Goal: Task Accomplishment & Management: Use online tool/utility

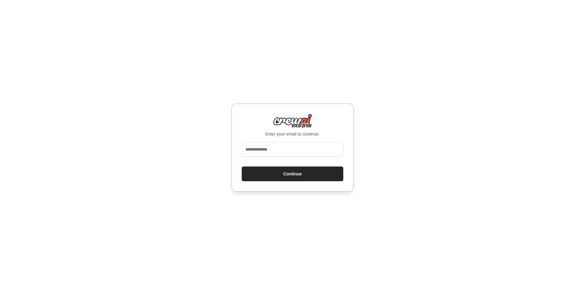
type input "**********"
click at [284, 174] on button "Continue" at bounding box center [293, 173] width 102 height 15
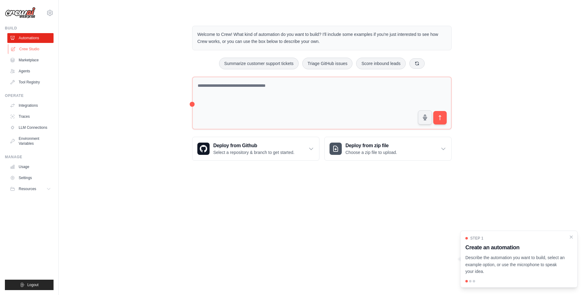
click at [27, 47] on link "Crew Studio" at bounding box center [31, 49] width 46 height 10
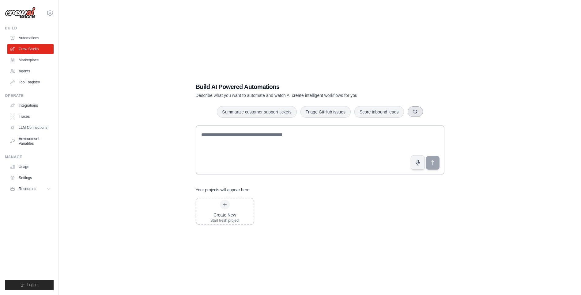
click at [418, 111] on button "button" at bounding box center [415, 111] width 15 height 10
drag, startPoint x: 256, startPoint y: 111, endPoint x: 251, endPoint y: 185, distance: 74.3
click at [251, 185] on div "Build AI Powered Automations Describe what you want to automate and watch AI cr…" at bounding box center [319, 154] width 263 height 162
click at [267, 109] on button "Summarize customer support tickets" at bounding box center [257, 112] width 80 height 12
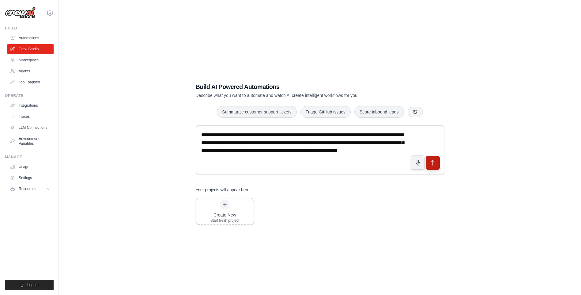
click at [433, 162] on icon "submit" at bounding box center [432, 163] width 6 height 6
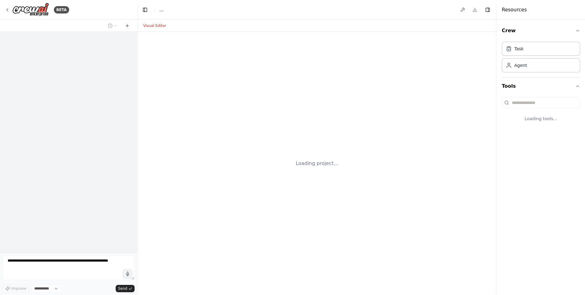
select select "****"
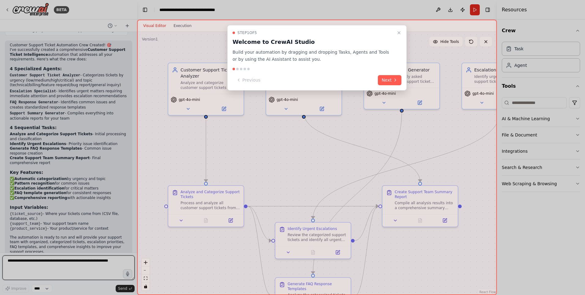
scroll to position [600, 0]
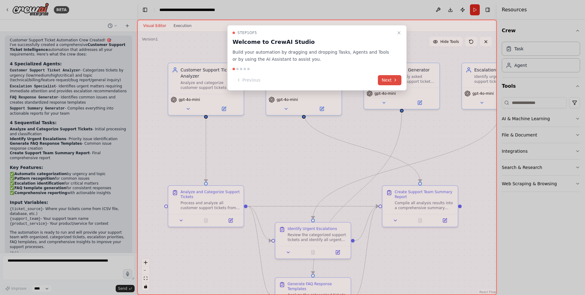
click at [387, 79] on button "Next" at bounding box center [390, 80] width 24 height 10
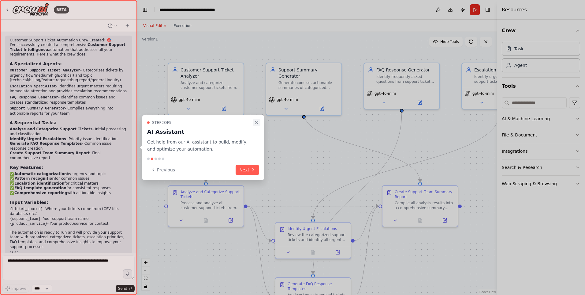
click at [256, 119] on button "Close walkthrough" at bounding box center [256, 122] width 7 height 7
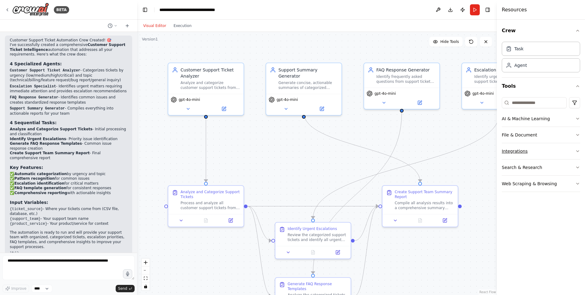
click at [577, 149] on icon "button" at bounding box center [578, 151] width 5 height 5
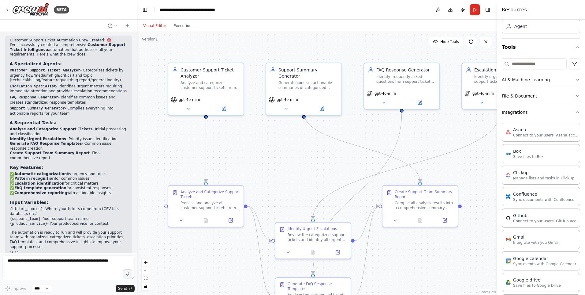
scroll to position [38, 0]
click at [576, 111] on icon "button" at bounding box center [578, 112] width 5 height 5
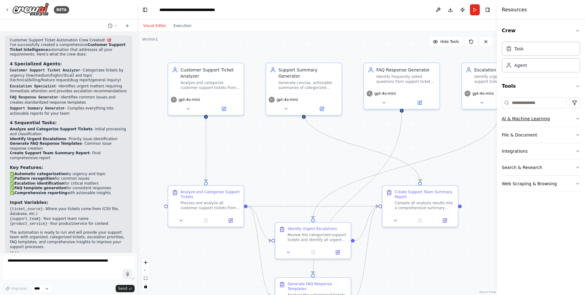
click at [578, 118] on icon "button" at bounding box center [578, 118] width 5 height 5
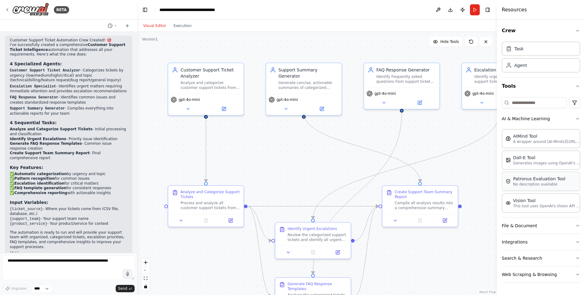
click at [532, 182] on p "No description available" at bounding box center [539, 184] width 52 height 5
click at [531, 141] on p "A wrapper around [AI-Minds](https://mindsdb.com/minds). Useful for when you nee…" at bounding box center [546, 141] width 67 height 5
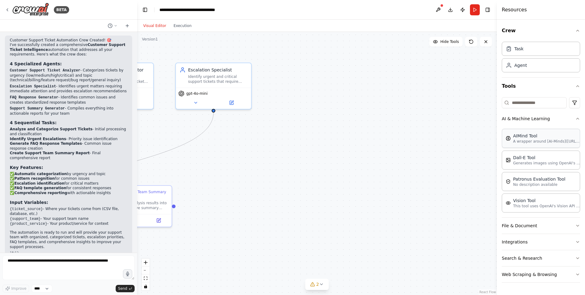
drag, startPoint x: 459, startPoint y: 160, endPoint x: 532, endPoint y: 136, distance: 76.6
click at [532, 136] on div "BETA Create a crew that automatically reads through customer support tickets, c…" at bounding box center [292, 147] width 585 height 295
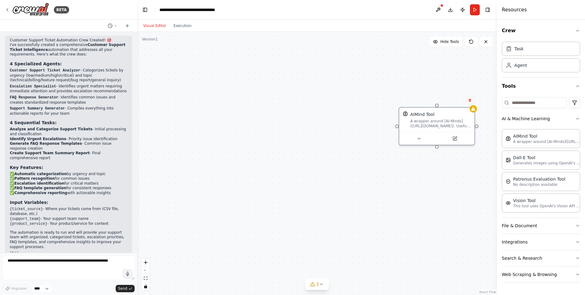
drag, startPoint x: 377, startPoint y: 187, endPoint x: 255, endPoint y: 176, distance: 122.9
click at [255, 176] on div ".deletable-edge-delete-btn { width: 20px; height: 20px; border: 0px solid #ffff…" at bounding box center [317, 163] width 360 height 263
click at [446, 109] on div "AIMind Tool A wrapper around [AI-Minds](https://mindsdb.com/minds). Useful for …" at bounding box center [437, 118] width 75 height 24
click at [431, 108] on div "AIMind Tool A wrapper around [AI-Minds](https://mindsdb.com/minds). Useful for …" at bounding box center [437, 118] width 75 height 24
click at [469, 100] on icon at bounding box center [470, 100] width 2 height 3
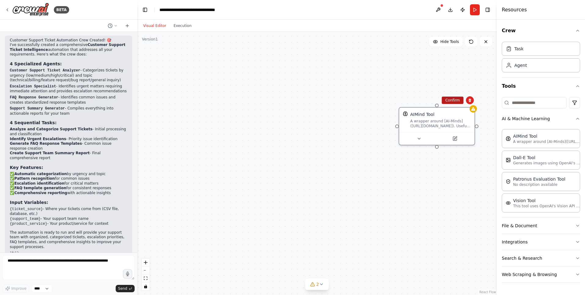
click at [453, 102] on button "Confirm" at bounding box center [453, 99] width 22 height 7
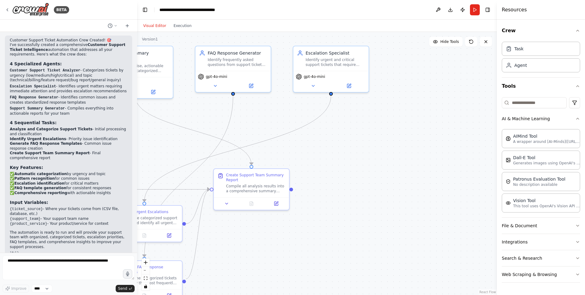
drag, startPoint x: 249, startPoint y: 191, endPoint x: 481, endPoint y: 187, distance: 231.8
click at [481, 187] on div ".deletable-edge-delete-btn { width: 20px; height: 20px; border: 0px solid #ffff…" at bounding box center [317, 163] width 360 height 263
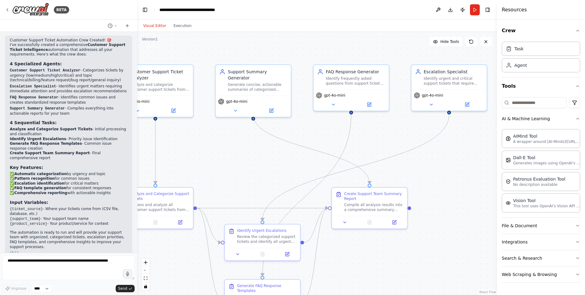
drag, startPoint x: 385, startPoint y: 167, endPoint x: 457, endPoint y: 181, distance: 73.3
click at [476, 183] on div ".deletable-edge-delete-btn { width: 20px; height: 20px; border: 0px solid #ffff…" at bounding box center [317, 163] width 360 height 263
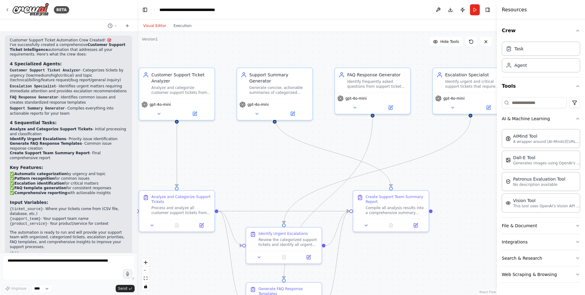
drag, startPoint x: 439, startPoint y: 174, endPoint x: 461, endPoint y: 177, distance: 21.7
click at [461, 177] on div ".deletable-edge-delete-btn { width: 20px; height: 20px; border: 0px solid #ffff…" at bounding box center [317, 163] width 360 height 263
click at [578, 118] on icon "button" at bounding box center [578, 118] width 5 height 5
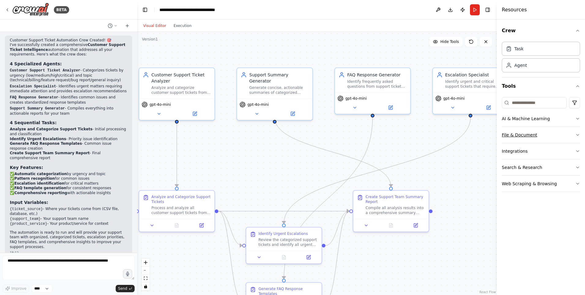
click at [577, 133] on icon "button" at bounding box center [578, 134] width 5 height 5
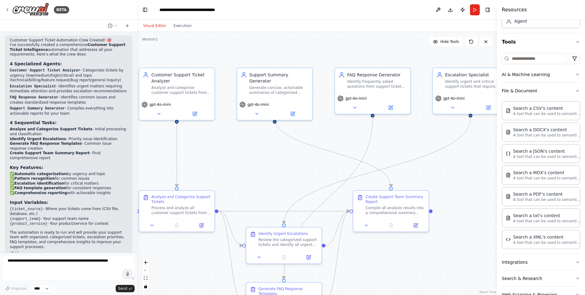
scroll to position [42, 0]
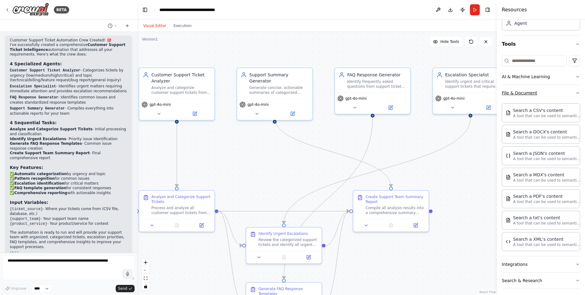
click at [576, 92] on icon "button" at bounding box center [578, 92] width 5 height 5
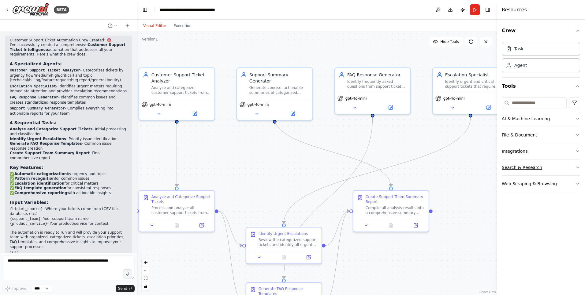
click at [577, 167] on icon "button" at bounding box center [578, 167] width 5 height 5
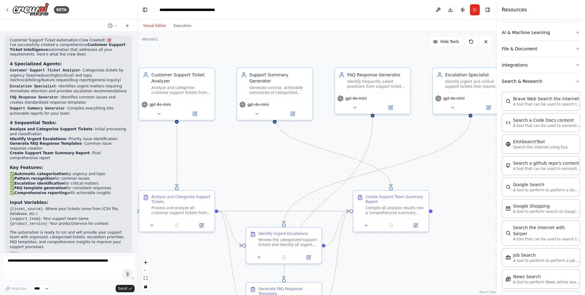
scroll to position [86, 0]
click at [576, 81] on icon "button" at bounding box center [578, 81] width 5 height 5
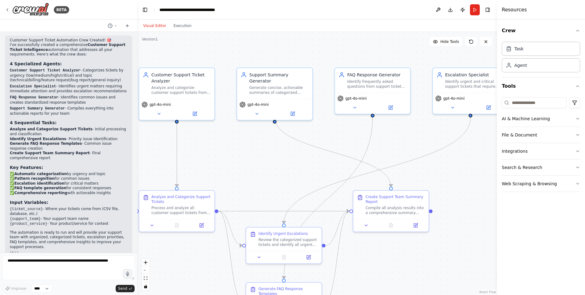
click at [581, 181] on div "Crew Task Agent Tools AI & Machine Learning File & Document Integrations Search…" at bounding box center [541, 157] width 88 height 275
click at [579, 183] on icon "button" at bounding box center [578, 183] width 5 height 5
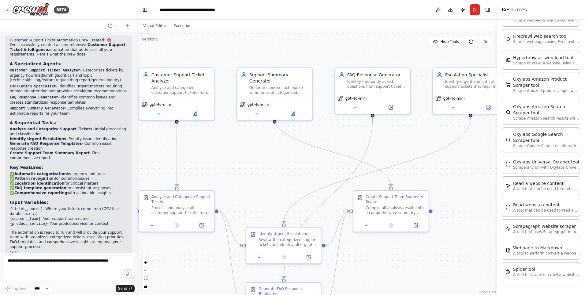
scroll to position [230, 0]
click at [309, 259] on div at bounding box center [283, 255] width 75 height 13
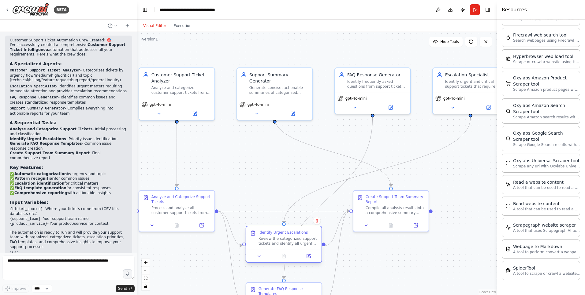
click at [287, 241] on div "Review the categorized support tickets and identify all urgent and critical iss…" at bounding box center [288, 241] width 59 height 10
click at [312, 257] on icon at bounding box center [312, 256] width 4 height 4
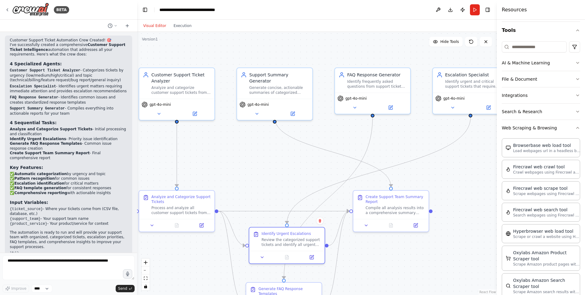
scroll to position [49, 0]
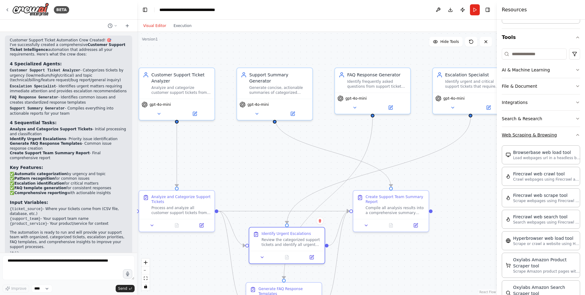
click at [576, 134] on icon "button" at bounding box center [578, 134] width 5 height 5
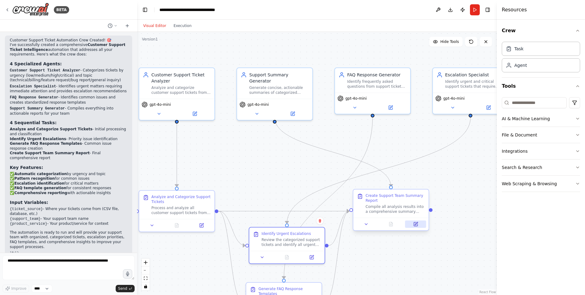
click at [415, 222] on icon at bounding box center [416, 224] width 4 height 4
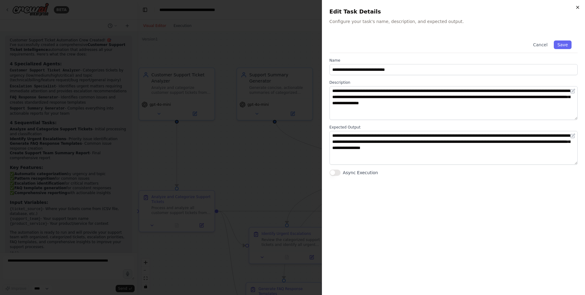
click at [577, 6] on icon "button" at bounding box center [578, 7] width 5 height 5
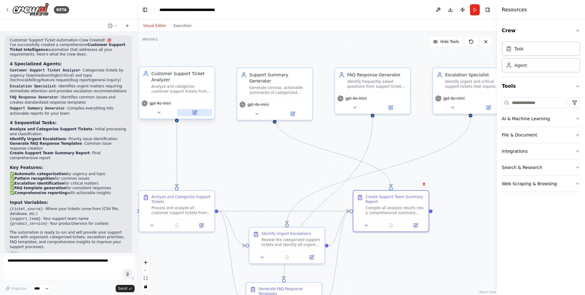
click at [196, 111] on icon at bounding box center [194, 112] width 5 height 5
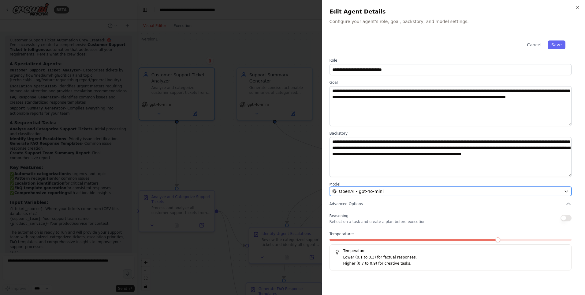
click at [565, 191] on icon "button" at bounding box center [566, 191] width 5 height 5
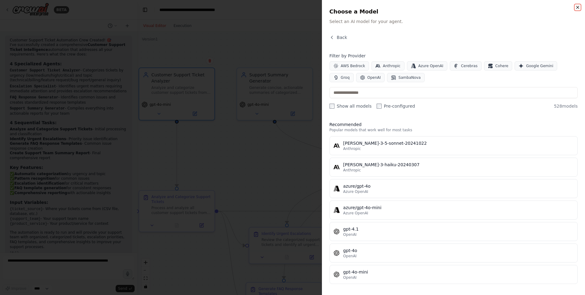
click at [579, 6] on icon "button" at bounding box center [578, 7] width 5 height 5
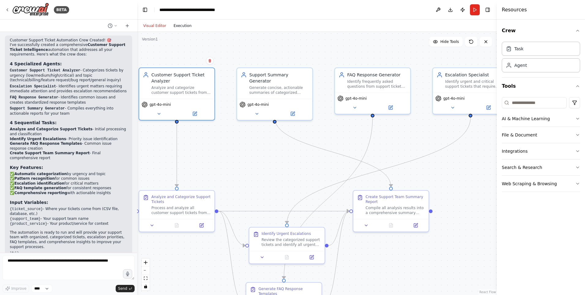
click at [181, 26] on button "Execution" at bounding box center [182, 25] width 25 height 7
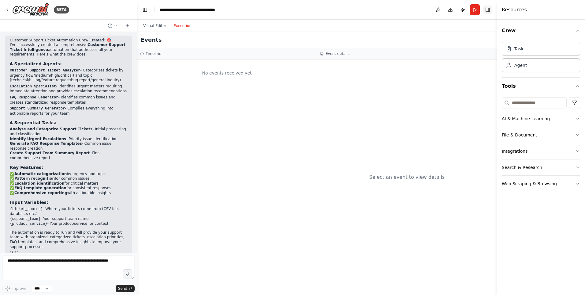
click at [487, 9] on button "Toggle Right Sidebar" at bounding box center [488, 10] width 9 height 9
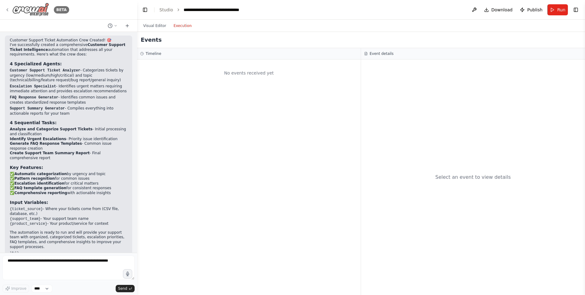
click at [38, 10] on img at bounding box center [30, 10] width 37 height 14
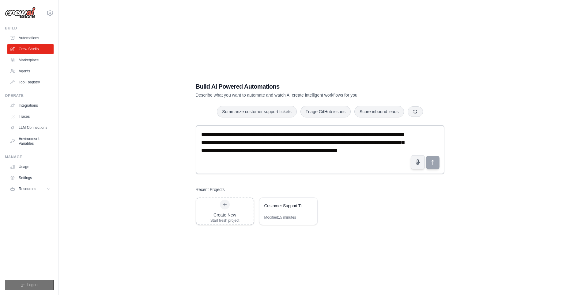
click at [32, 284] on span "Logout" at bounding box center [32, 284] width 11 height 5
